Goal: Navigation & Orientation: Find specific page/section

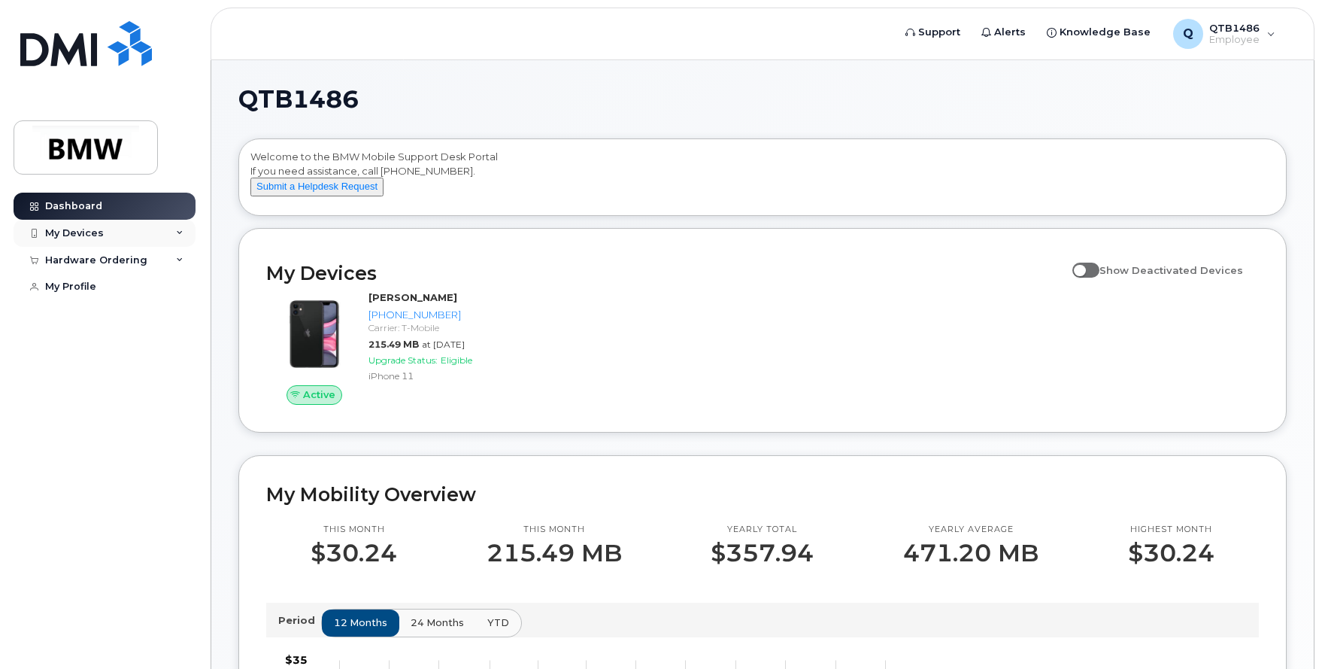
click at [144, 232] on div "My Devices" at bounding box center [105, 233] width 182 height 27
click at [156, 346] on div "Hardware Ordering" at bounding box center [105, 341] width 182 height 27
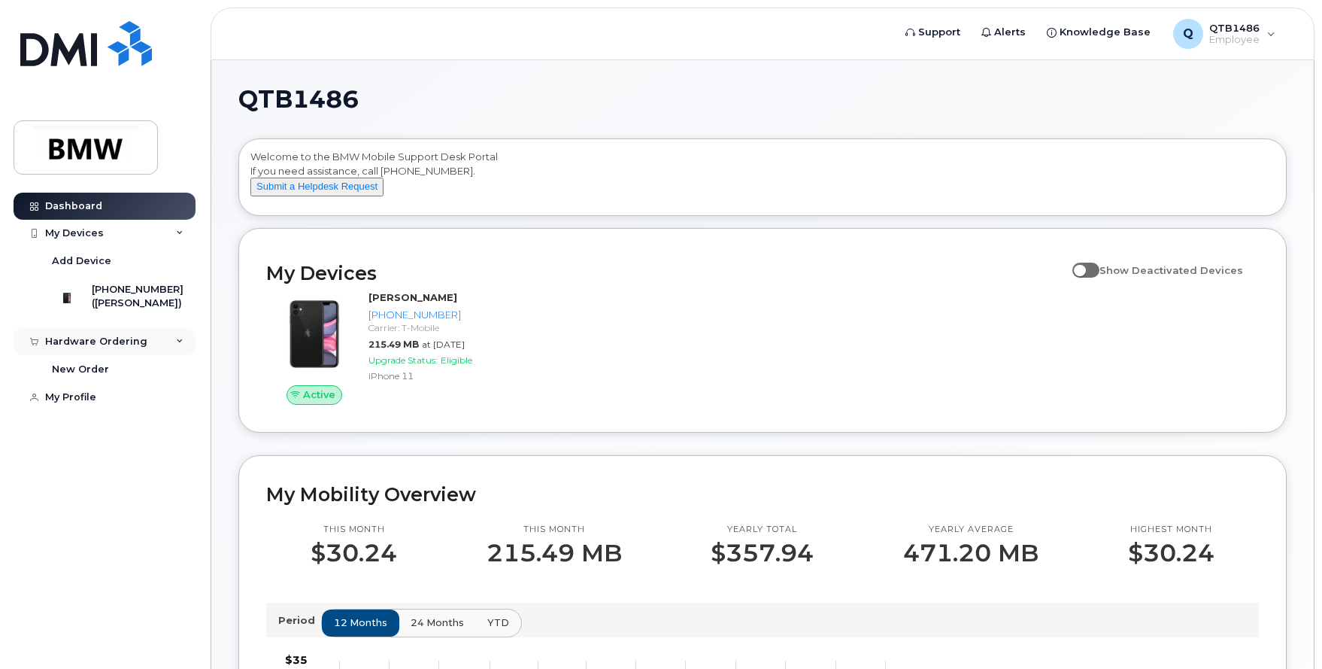
click at [137, 347] on div "Hardware Ordering" at bounding box center [96, 341] width 102 height 12
click at [127, 232] on div "My Devices" at bounding box center [105, 233] width 182 height 27
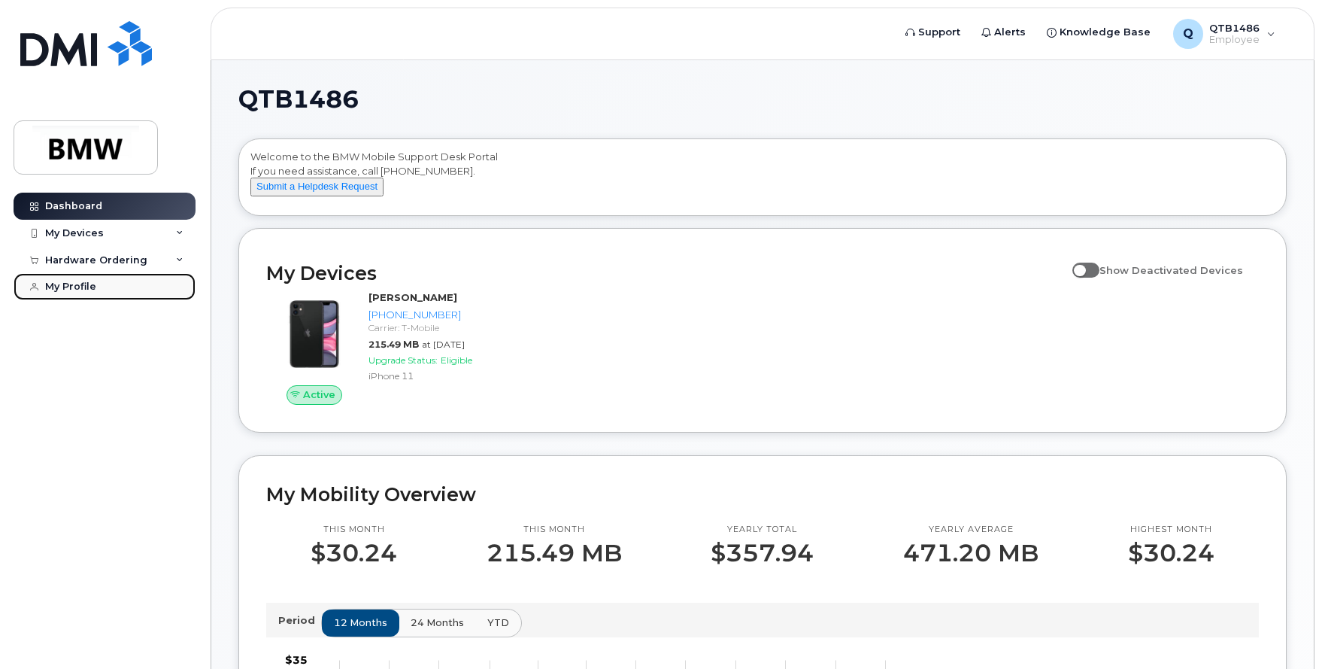
click at [108, 284] on link "My Profile" at bounding box center [105, 286] width 182 height 27
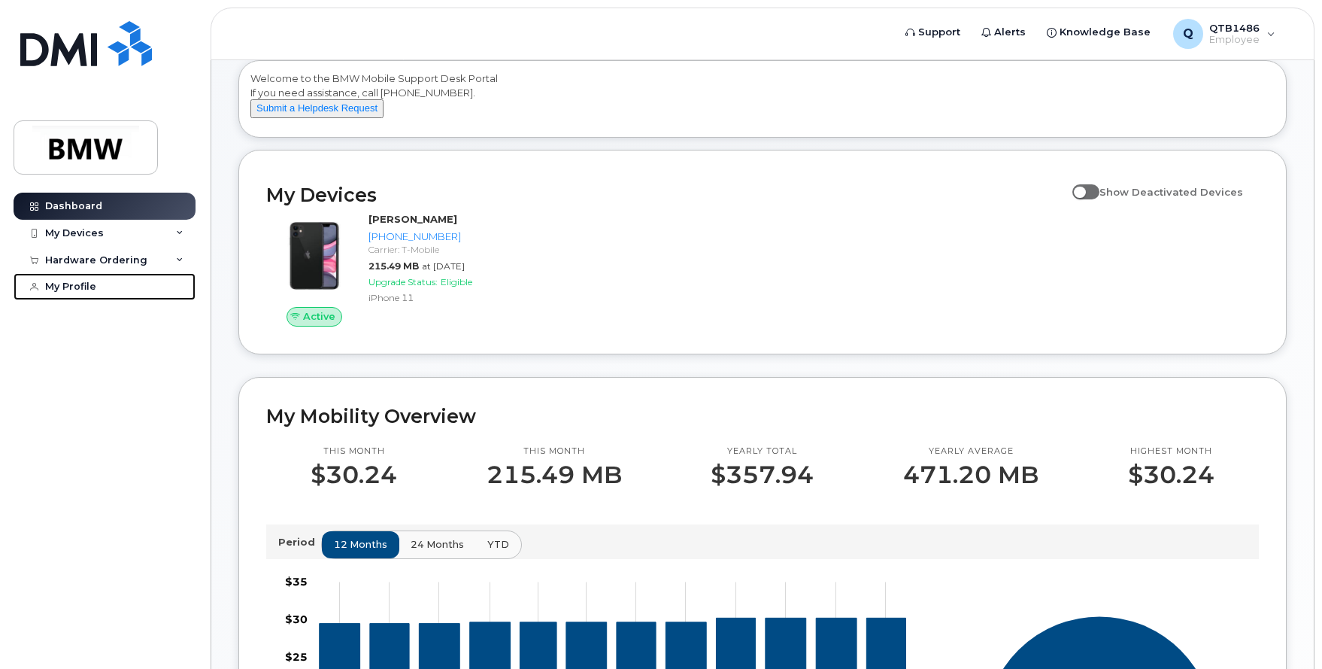
scroll to position [332, 0]
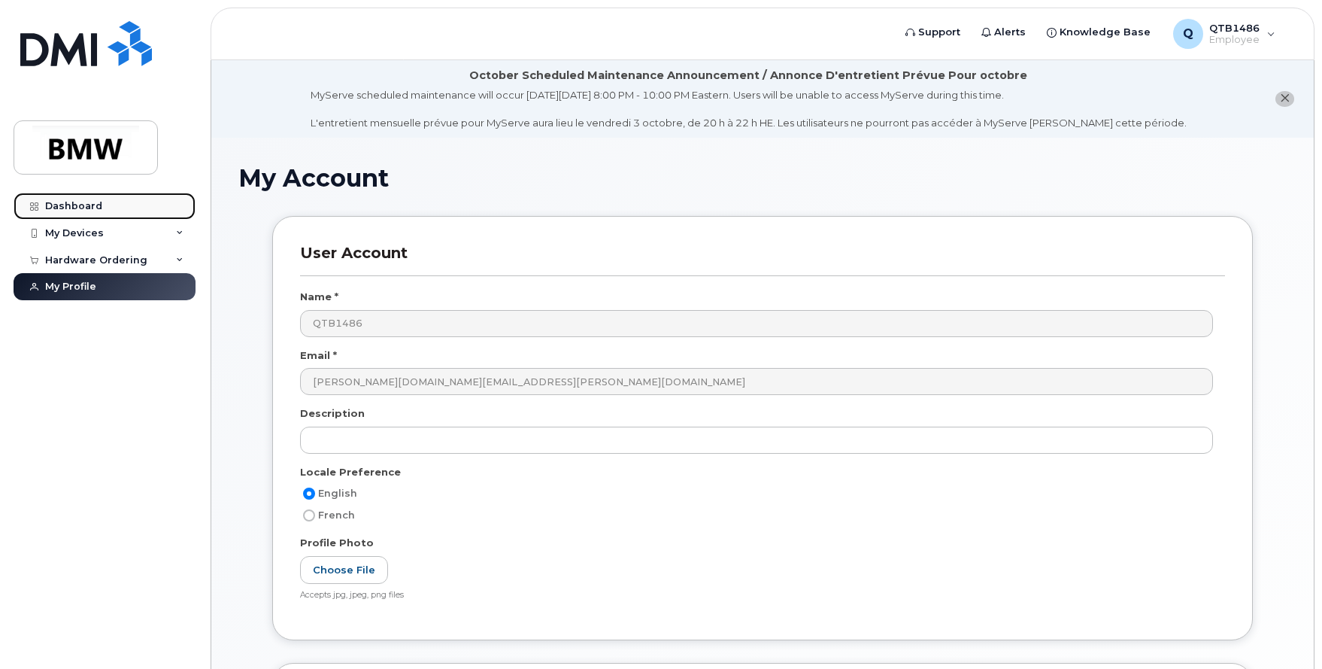
click at [85, 214] on link "Dashboard" at bounding box center [105, 206] width 182 height 27
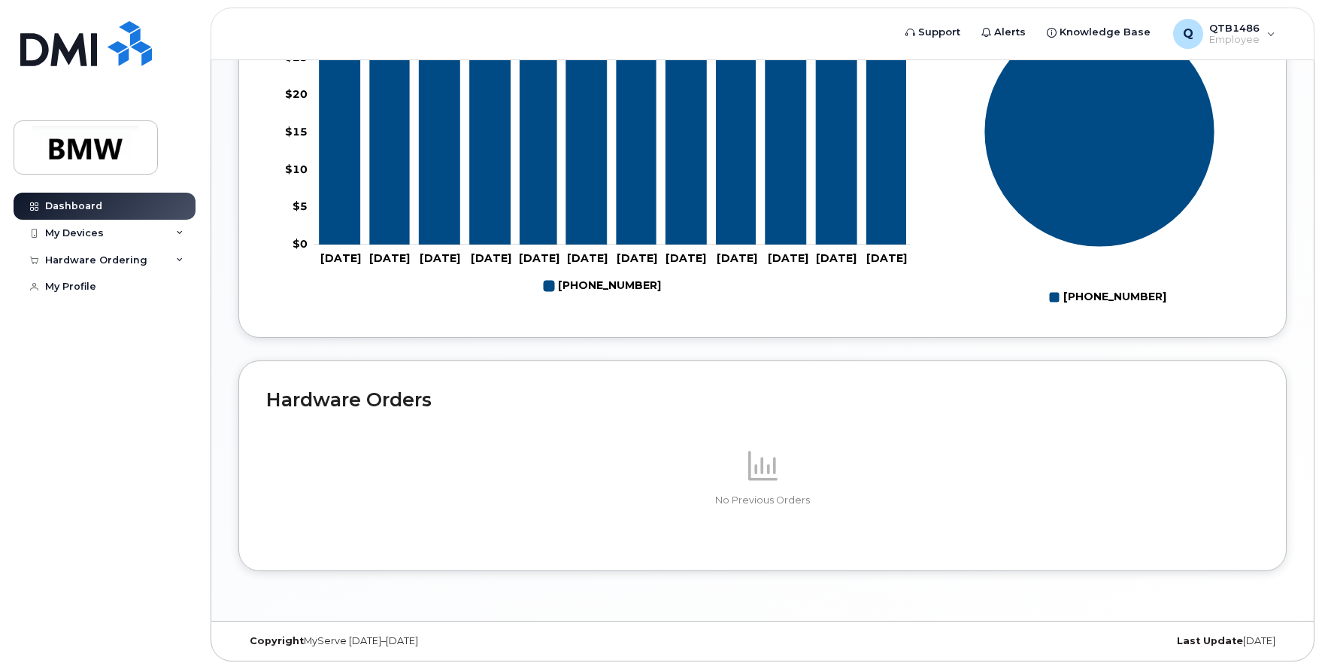
scroll to position [691, 0]
